Goal: Transaction & Acquisition: Purchase product/service

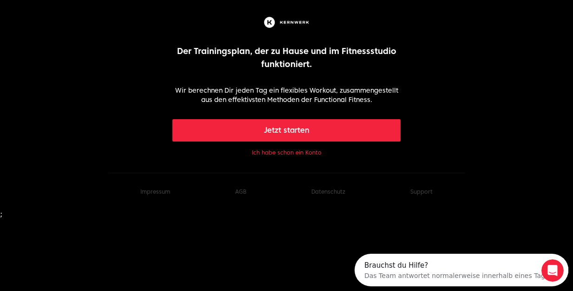
click at [274, 153] on button "Ich habe schon ein Konto" at bounding box center [287, 152] width 70 height 7
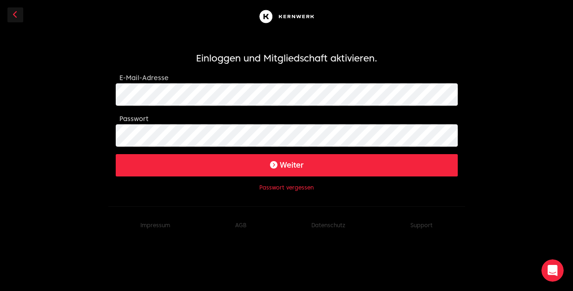
click at [290, 165] on button "Weiter" at bounding box center [287, 165] width 342 height 22
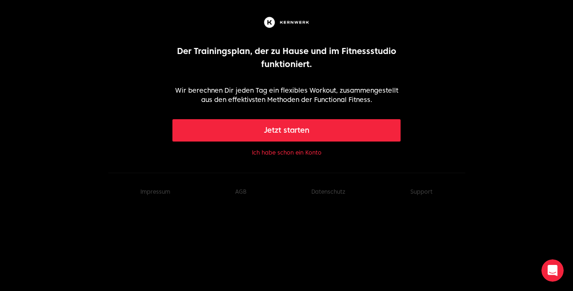
click at [285, 128] on button "Jetzt starten" at bounding box center [286, 130] width 228 height 22
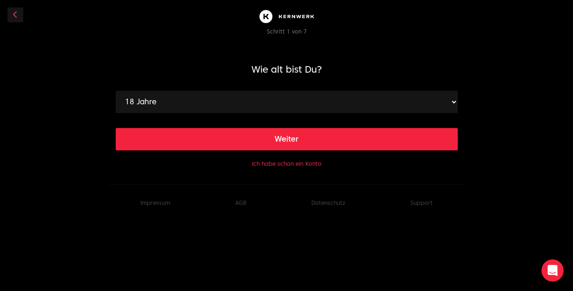
click at [191, 100] on select "18 Jahre 19 Jahre 20 Jahre 21 Jahre 22 Jahre 23 Jahre 24 Jahre 25 Jahre 26 Jahr…" at bounding box center [287, 102] width 342 height 22
select select "45"
click at [116, 91] on select "18 Jahre 19 Jahre 20 Jahre 21 Jahre 22 Jahre 23 Jahre 24 Jahre 25 Jahre 26 Jahr…" at bounding box center [287, 102] width 342 height 22
click at [225, 149] on button "Weiter" at bounding box center [287, 139] width 342 height 22
click at [217, 106] on select "120 cm 121 cm 122 cm 123 cm 124 cm 125 cm 126 cm 127 cm 128 cm 129 cm 130 cm 13…" at bounding box center [287, 102] width 342 height 22
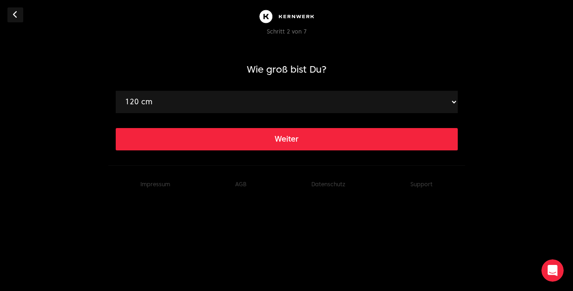
select select "184"
click at [116, 91] on select "120 cm 121 cm 122 cm 123 cm 124 cm 125 cm 126 cm 127 cm 128 cm 129 cm 130 cm 13…" at bounding box center [287, 102] width 342 height 22
click at [234, 142] on button "Weiter" at bounding box center [287, 139] width 342 height 22
click at [231, 108] on select "40 kg 41 kg 42 kg 43 kg 44 kg 45 kg 46 kg 47 kg 48 kg 49 kg 50 kg 51 kg 52 kg 5…" at bounding box center [287, 102] width 342 height 22
select select "80"
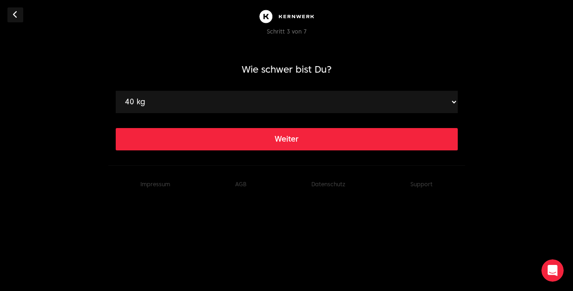
click at [116, 91] on select "40 kg 41 kg 42 kg 43 kg 44 kg 45 kg 46 kg 47 kg 48 kg 49 kg 50 kg 51 kg 52 kg 5…" at bounding box center [287, 102] width 342 height 22
click at [240, 140] on button "Weiter" at bounding box center [287, 139] width 342 height 22
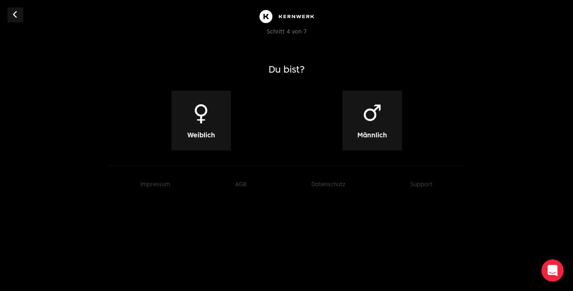
click at [355, 124] on div "♂ Männlich" at bounding box center [373, 121] width 60 height 60
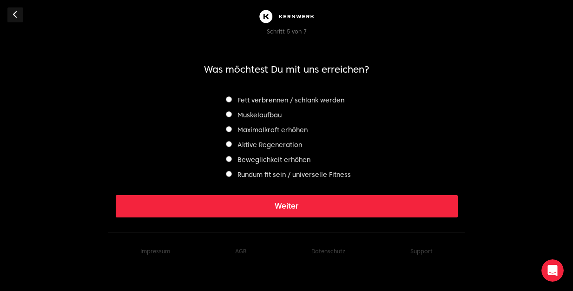
click at [225, 112] on div "Muskelaufbau" at bounding box center [286, 114] width 129 height 11
click at [225, 202] on button "Weiter" at bounding box center [287, 206] width 342 height 22
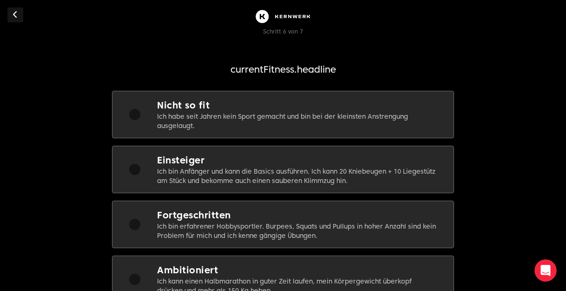
scroll to position [93, 0]
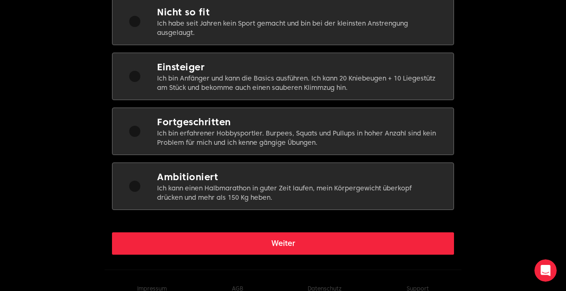
click at [140, 126] on div at bounding box center [134, 131] width 45 height 32
click at [264, 248] on button "Weiter" at bounding box center [283, 243] width 342 height 22
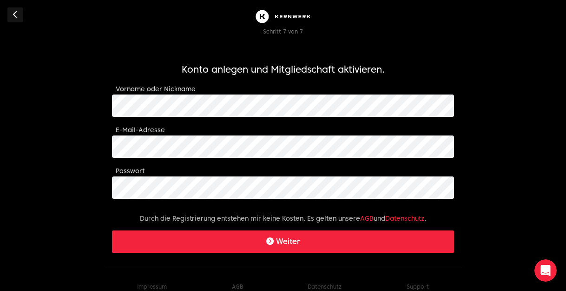
click at [210, 243] on button "Weiter" at bounding box center [283, 241] width 342 height 22
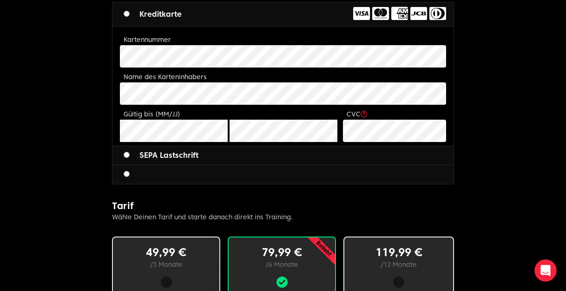
scroll to position [418, 0]
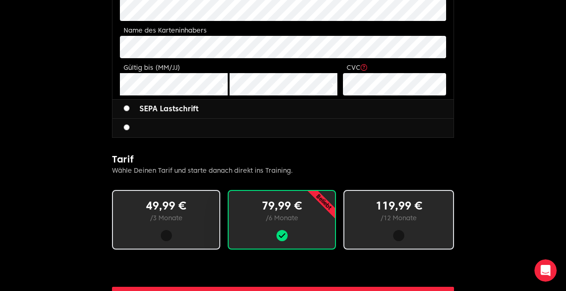
click at [182, 228] on div "49,99 € / 3 Monate" at bounding box center [166, 220] width 108 height 60
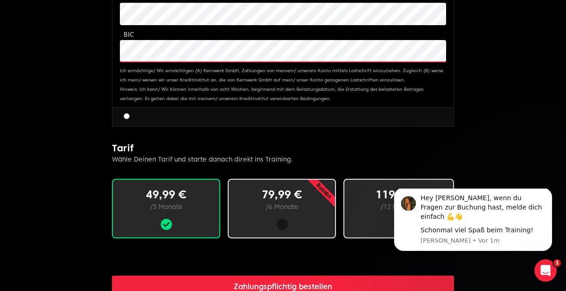
scroll to position [517, 0]
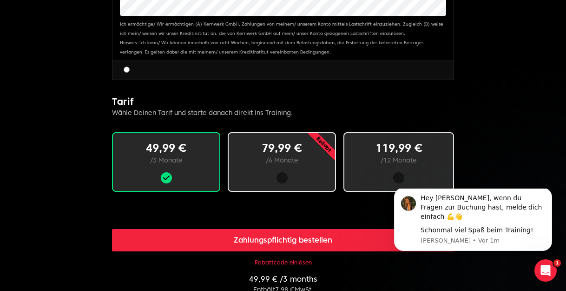
click at [245, 240] on button "Zahlungspflichtig bestellen" at bounding box center [283, 240] width 342 height 22
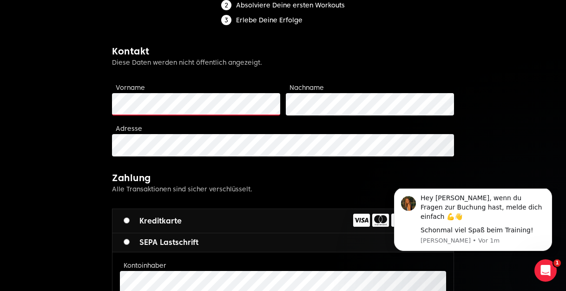
scroll to position [73, 0]
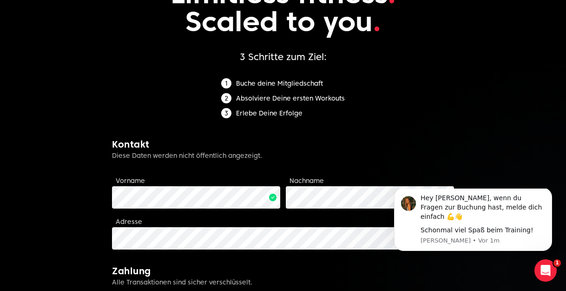
click at [379, 142] on h2 "Kontakt" at bounding box center [283, 144] width 342 height 13
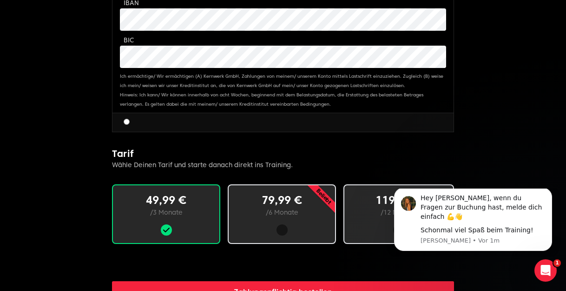
scroll to position [604, 0]
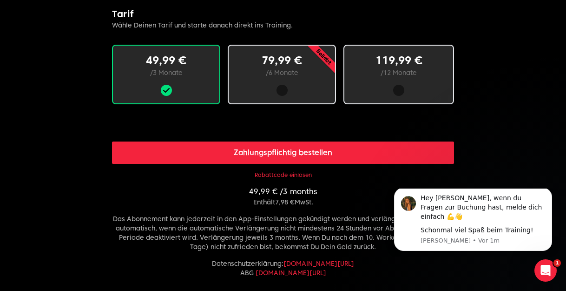
click at [207, 153] on button "Zahlungspflichtig bestellen" at bounding box center [283, 152] width 342 height 22
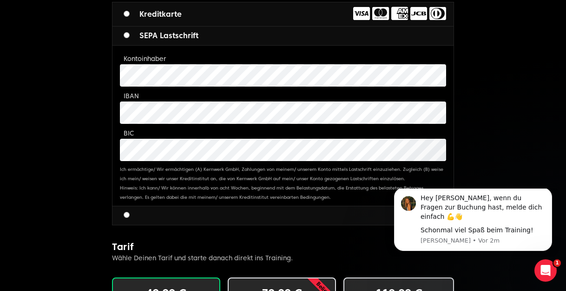
scroll to position [511, 0]
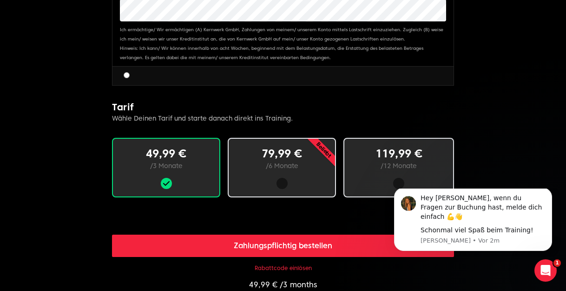
click at [298, 246] on button "Zahlungspflichtig bestellen" at bounding box center [283, 245] width 342 height 22
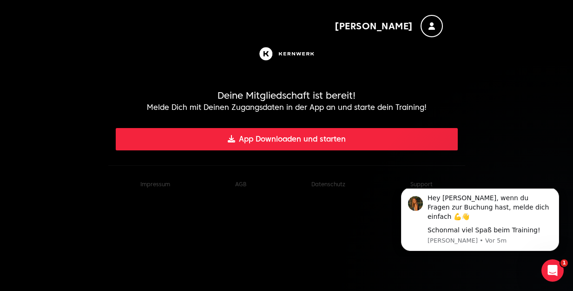
click at [394, 26] on span "[PERSON_NAME]" at bounding box center [374, 26] width 79 height 13
click at [433, 26] on icon "button" at bounding box center [432, 25] width 7 height 7
click at [194, 46] on header at bounding box center [287, 53] width 342 height 33
